Goal: Task Accomplishment & Management: Manage account settings

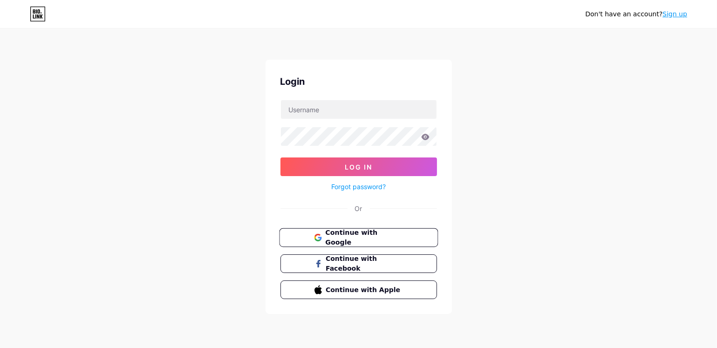
click at [364, 234] on span "Continue with Google" at bounding box center [364, 238] width 78 height 20
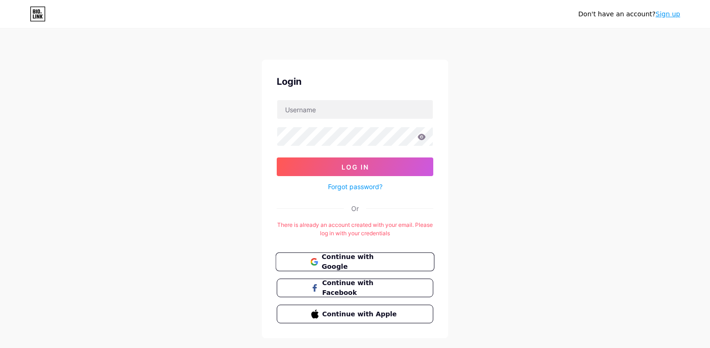
click at [342, 261] on span "Continue with Google" at bounding box center [361, 262] width 78 height 20
click at [349, 110] on input "text" at bounding box center [355, 109] width 156 height 19
type input "[EMAIL_ADDRESS][DOMAIN_NAME]"
click at [462, 301] on div "Don't have an account? Sign up Login [EMAIL_ADDRESS][DOMAIN_NAME] Log In Forgot…" at bounding box center [355, 184] width 710 height 368
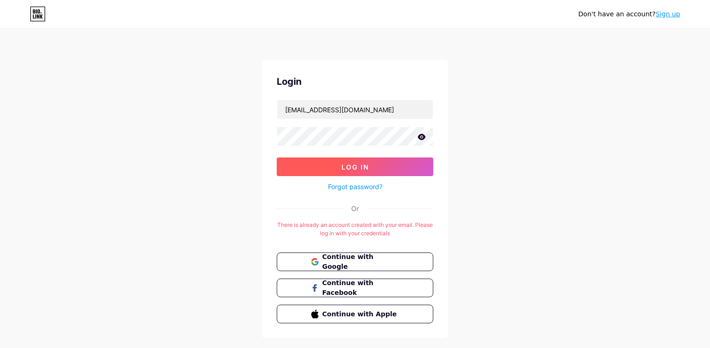
click at [362, 172] on button "Log In" at bounding box center [355, 166] width 157 height 19
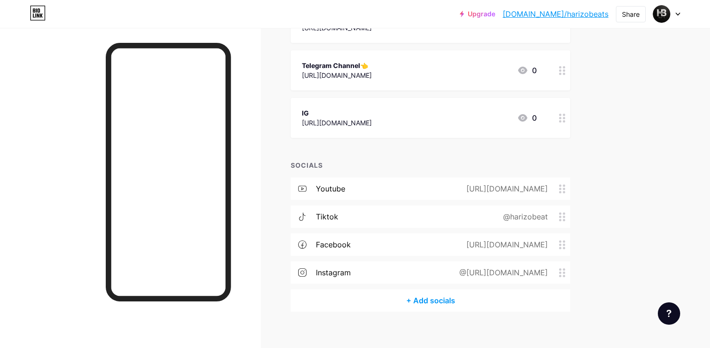
scroll to position [201, 0]
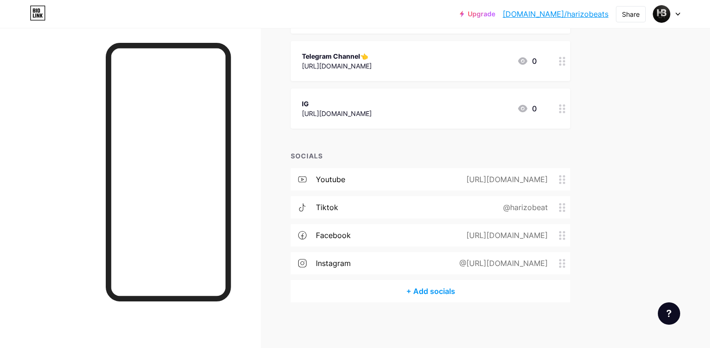
click at [493, 261] on div "@[URL][DOMAIN_NAME]" at bounding box center [502, 263] width 115 height 11
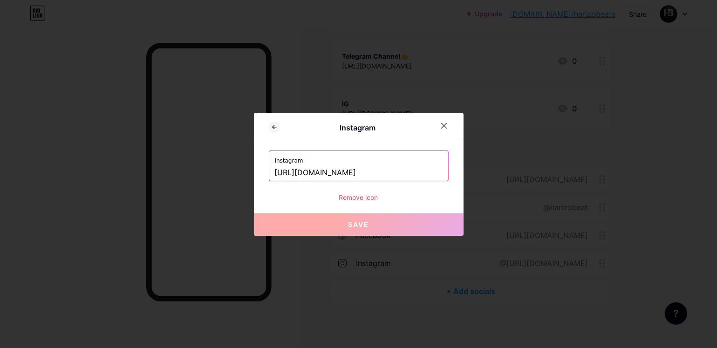
click at [302, 161] on label "Instagram" at bounding box center [359, 158] width 168 height 14
click at [295, 164] on label "Instagram" at bounding box center [359, 158] width 168 height 14
click at [441, 124] on icon at bounding box center [443, 125] width 5 height 5
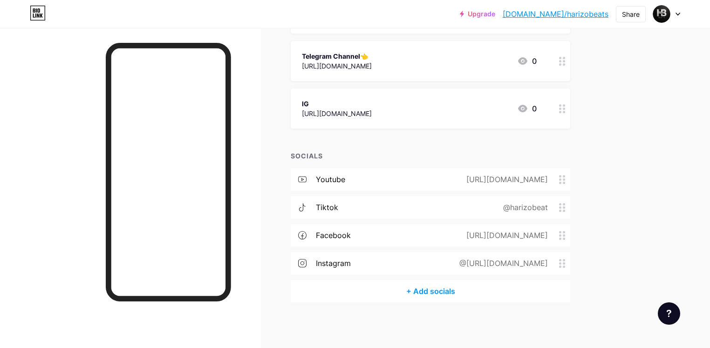
click at [372, 103] on div "IG" at bounding box center [337, 104] width 70 height 10
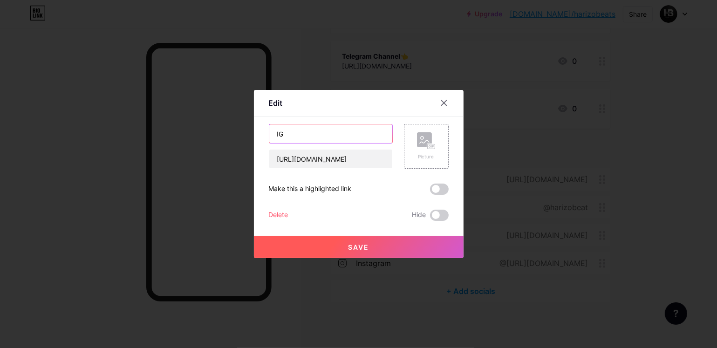
click at [291, 135] on input "IG" at bounding box center [330, 133] width 123 height 19
type input "Instagram"
click at [362, 250] on span "Save" at bounding box center [358, 247] width 21 height 8
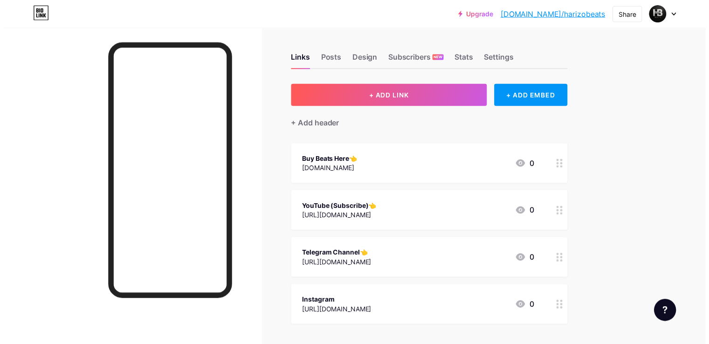
scroll to position [0, 0]
